Goal: Transaction & Acquisition: Subscribe to service/newsletter

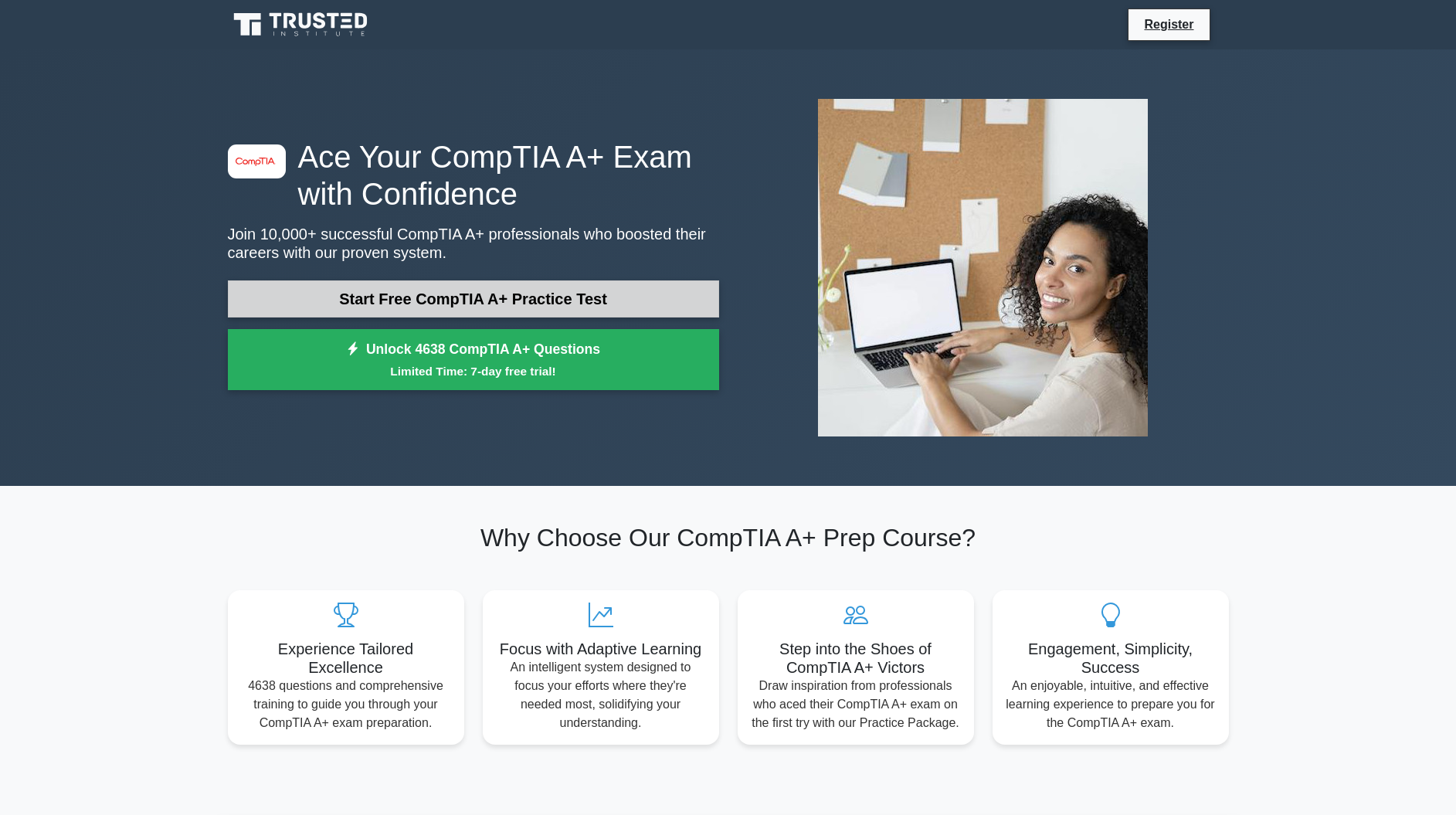
click at [476, 303] on link "Start Free CompTIA A+ Practice Test" at bounding box center [473, 299] width 491 height 37
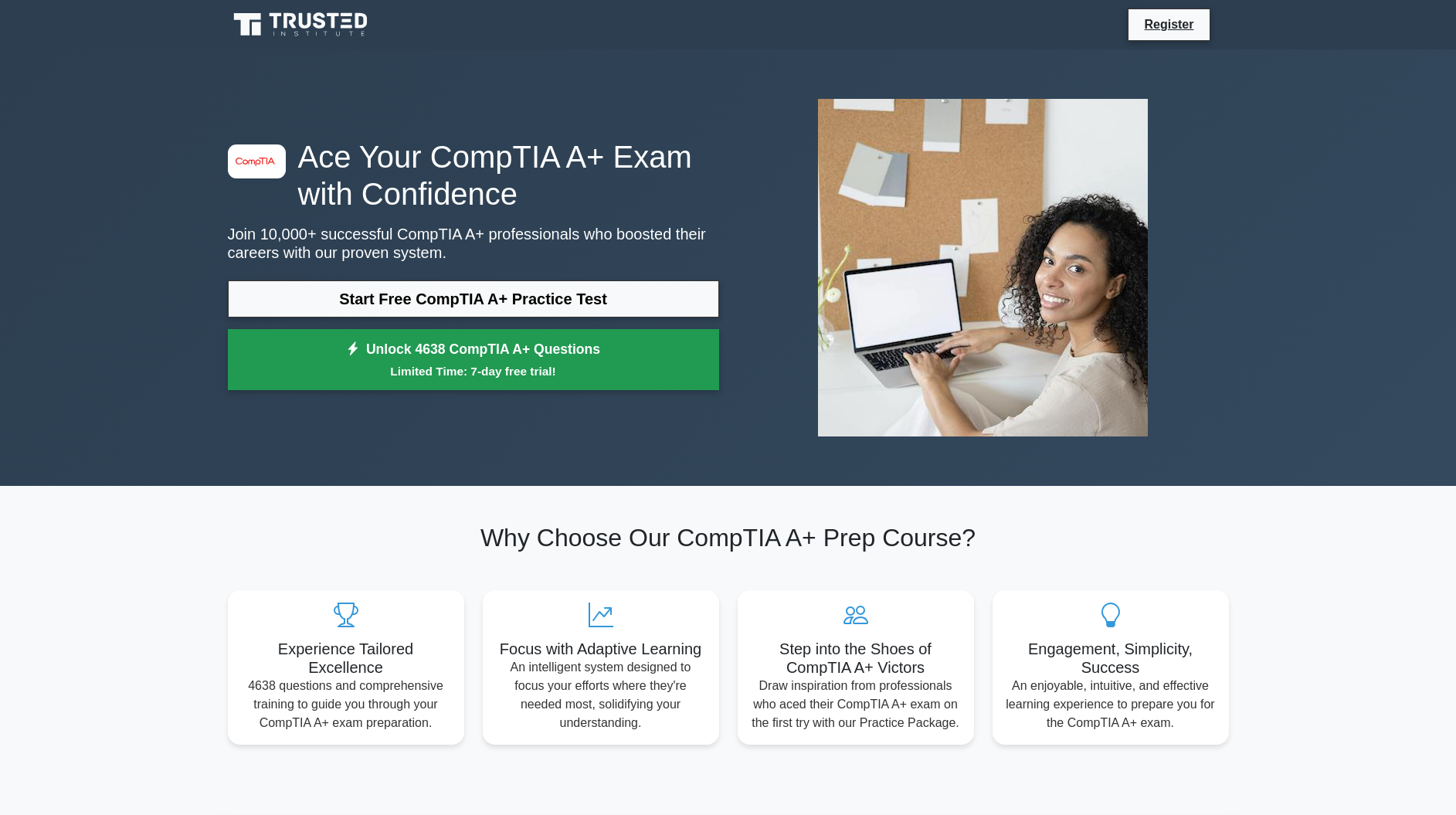
drag, startPoint x: 478, startPoint y: 361, endPoint x: 494, endPoint y: 381, distance: 25.6
click at [478, 361] on link "Unlock 4638 CompTIA A+ Questions Limited Time: 7-day free trial!" at bounding box center [473, 360] width 491 height 62
